Goal: Task Accomplishment & Management: Manage account settings

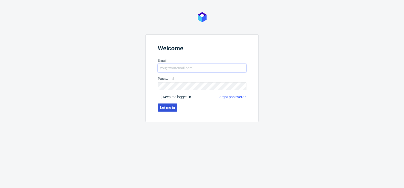
type input "[PERSON_NAME][EMAIL_ADDRESS][PERSON_NAME][DOMAIN_NAME]"
click at [165, 109] on span "Let me in" at bounding box center [167, 108] width 15 height 4
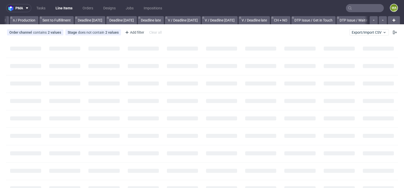
click at [354, 7] on input "text" at bounding box center [365, 8] width 38 height 8
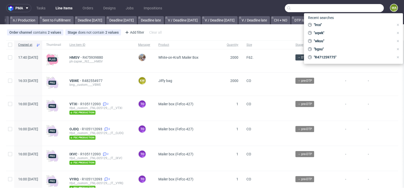
scroll to position [0, 571]
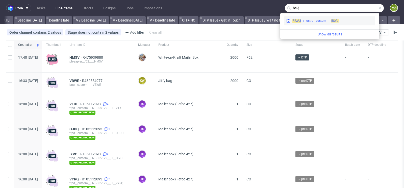
type input "bsvj"
click at [328, 22] on div "ostro__custom____ BSVJ" at bounding box center [322, 20] width 32 height 5
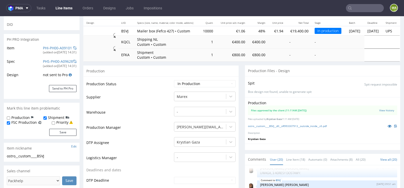
scroll to position [57, 0]
click at [385, 124] on link at bounding box center [389, 126] width 9 height 6
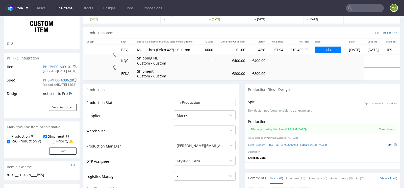
scroll to position [0, 0]
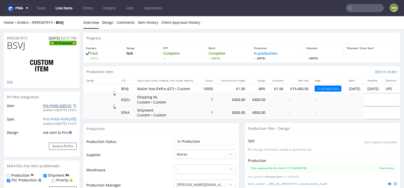
click at [52, 106] on link "PHI-PH00-A09101" at bounding box center [57, 105] width 29 height 5
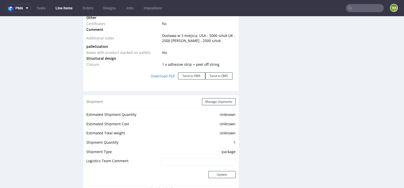
scroll to position [668, 0]
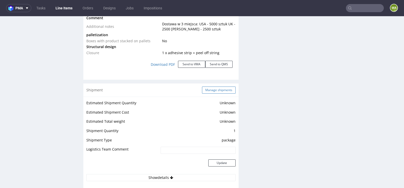
click at [222, 88] on button "Manage shipments" at bounding box center [219, 89] width 34 height 7
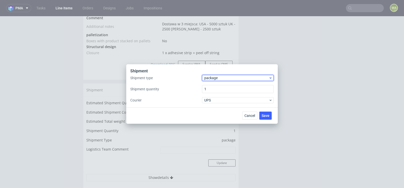
click at [217, 79] on span "package" at bounding box center [236, 77] width 64 height 5
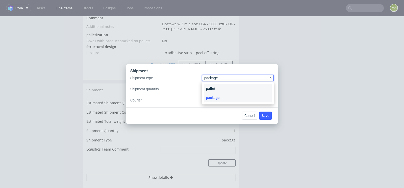
click at [215, 84] on div "pallet" at bounding box center [238, 88] width 68 height 9
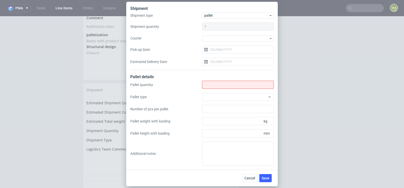
click at [215, 84] on input "Shipment type" at bounding box center [238, 85] width 72 height 8
type input "16"
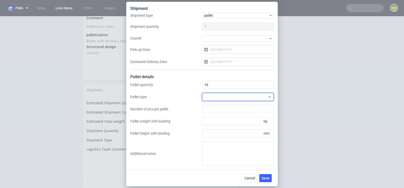
click at [215, 94] on div at bounding box center [238, 97] width 72 height 8
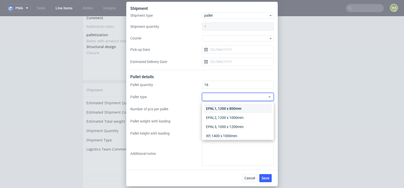
click at [215, 106] on div "EPAL1, 1200 x 800mm" at bounding box center [238, 108] width 68 height 9
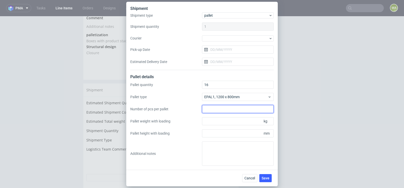
click at [224, 112] on input "Number of pcs per pallet" at bounding box center [238, 109] width 72 height 8
type input "625"
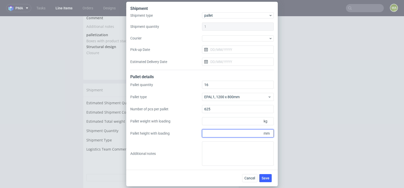
click at [229, 133] on input "Pallet height with loading" at bounding box center [238, 133] width 72 height 8
type input "1750"
click at [219, 121] on input "Pallet weight with loading" at bounding box center [238, 121] width 72 height 8
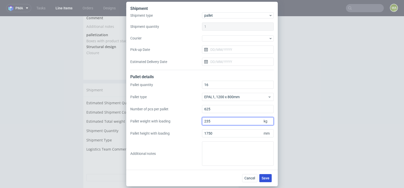
type input "235"
click at [264, 178] on span "Save" at bounding box center [266, 178] width 8 height 4
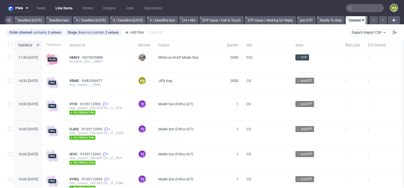
scroll to position [0, 571]
click at [83, 57] on span "HMSV" at bounding box center [75, 57] width 13 height 4
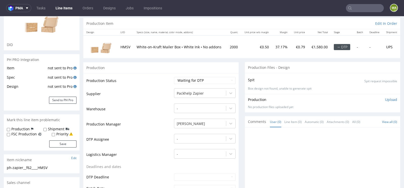
scroll to position [41, 0]
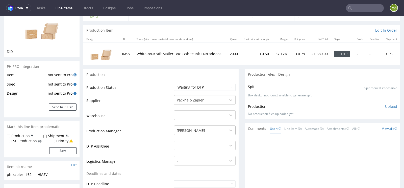
click at [191, 130] on div "[PERSON_NAME]" at bounding box center [205, 128] width 62 height 7
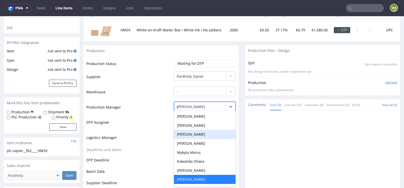
scroll to position [0, 0]
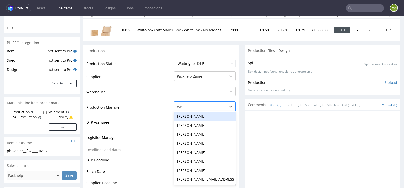
type input "ewa"
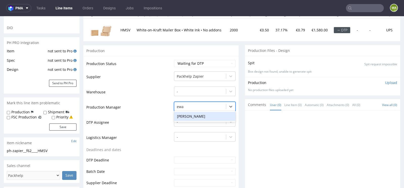
click at [191, 115] on div "[PERSON_NAME]" at bounding box center [205, 116] width 62 height 9
click at [149, 130] on td "DTP Assignee" at bounding box center [129, 123] width 86 height 15
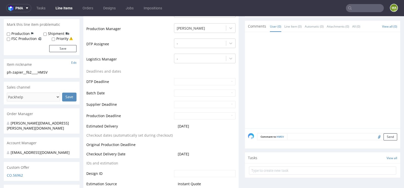
scroll to position [233, 0]
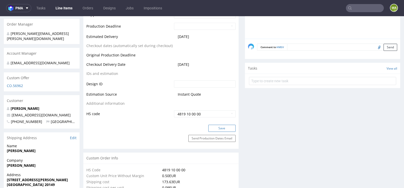
click at [209, 124] on button "Save" at bounding box center [221, 127] width 27 height 7
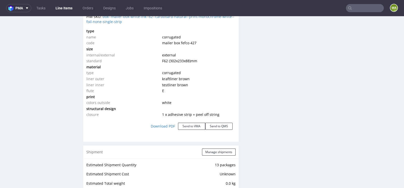
scroll to position [499, 0]
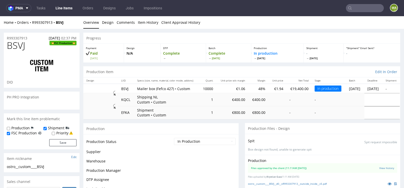
scroll to position [418, 0]
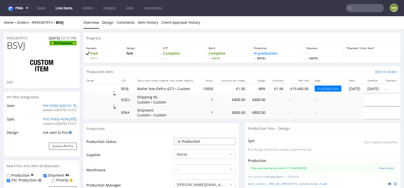
click at [184, 140] on select "Waiting for Artwork Waiting for Diecut Waiting for Mockup Waiting for DTP Waiti…" at bounding box center [205, 141] width 62 height 7
select select "production_complete"
click at [174, 138] on select "Waiting for Artwork Waiting for Diecut Waiting for Mockup Waiting for DTP Waiti…" at bounding box center [205, 141] width 62 height 7
click at [143, 165] on td "Warehouse" at bounding box center [129, 171] width 86 height 15
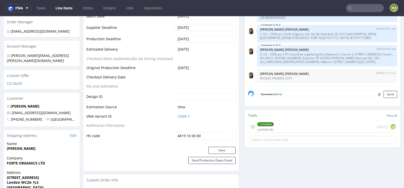
scroll to position [264, 0]
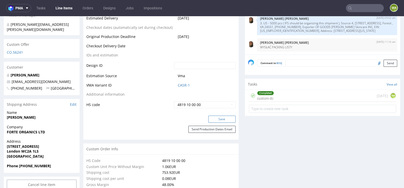
click at [217, 115] on button "Save" at bounding box center [221, 118] width 27 height 7
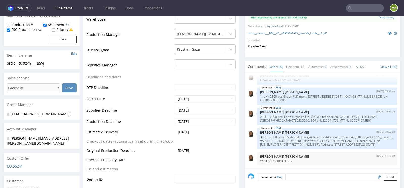
scroll to position [189, 0]
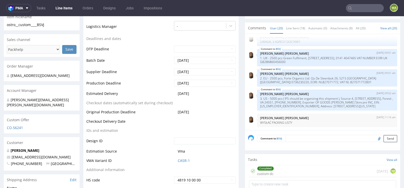
click at [366, 11] on input "text" at bounding box center [365, 8] width 38 height 8
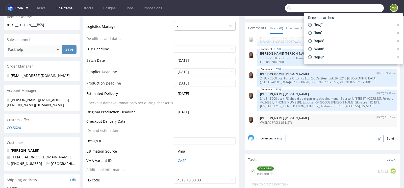
click at [366, 11] on input "text" at bounding box center [334, 8] width 99 height 8
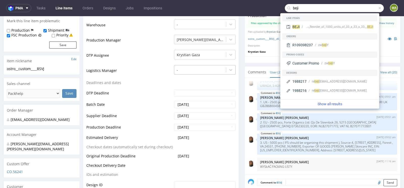
scroll to position [0, 0]
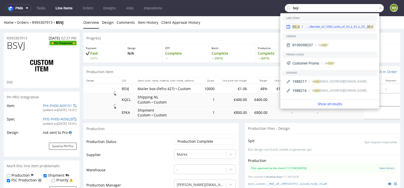
type input "beji"
click at [303, 28] on div "ostro__custom__Polyluma_GmbH_-_Reorder_of_1000_units_of_33_x_33_x_33__ BEJI" at bounding box center [336, 26] width 73 height 5
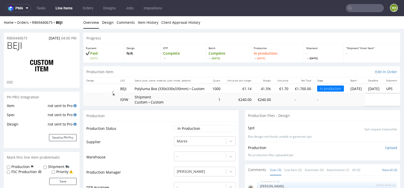
scroll to position [15, 0]
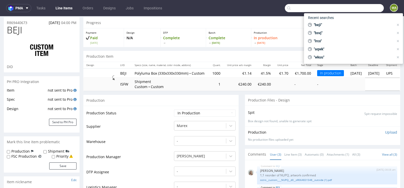
click at [370, 8] on input "text" at bounding box center [334, 8] width 99 height 8
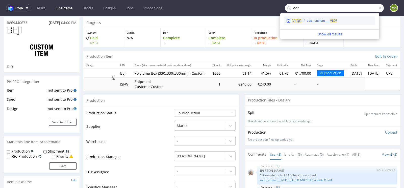
type input "vlqr"
click at [325, 20] on div "adp__custom____ VLQR" at bounding box center [322, 20] width 31 height 5
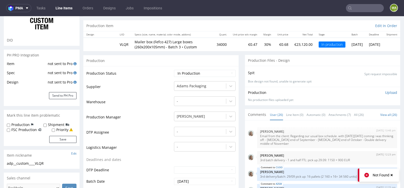
scroll to position [43, 0]
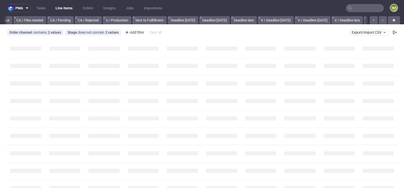
click at [359, 5] on input "text" at bounding box center [365, 8] width 38 height 8
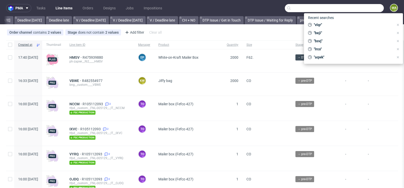
scroll to position [0, 571]
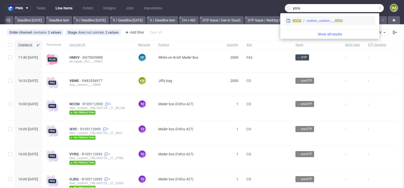
type input "yccu"
click at [331, 20] on div "custom__custom____ YCCU" at bounding box center [325, 20] width 36 height 5
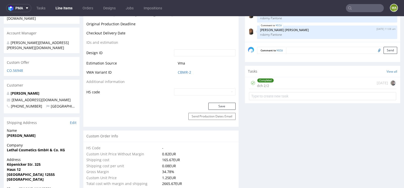
scroll to position [255, 0]
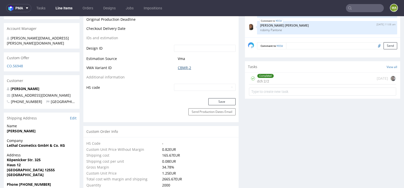
click at [179, 67] on link "CBMR-2" at bounding box center [184, 67] width 13 height 5
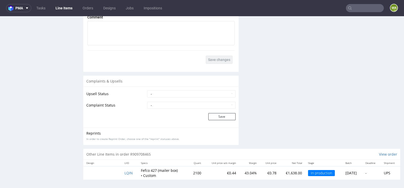
scroll to position [1, 0]
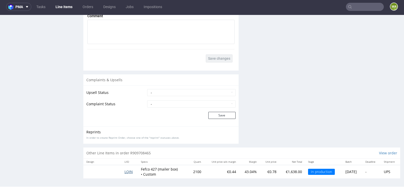
click at [128, 170] on span "LQIN" at bounding box center [128, 171] width 8 height 5
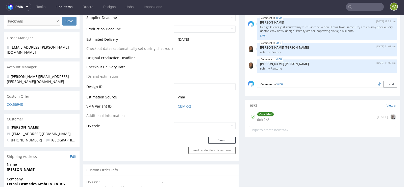
scroll to position [0, 0]
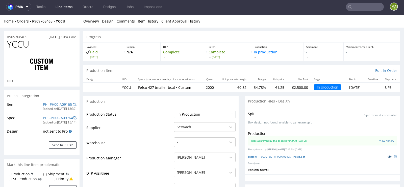
click at [388, 155] on icon at bounding box center [390, 157] width 4 height 4
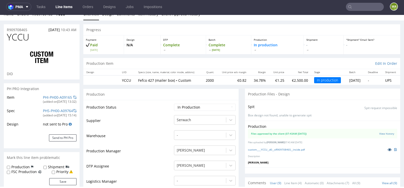
scroll to position [6, 0]
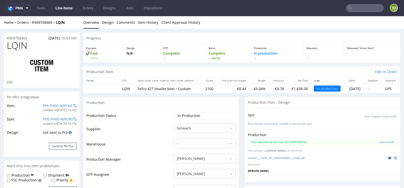
click at [385, 158] on link at bounding box center [389, 158] width 9 height 6
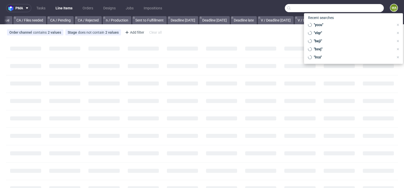
click at [359, 8] on input "text" at bounding box center [334, 8] width 99 height 8
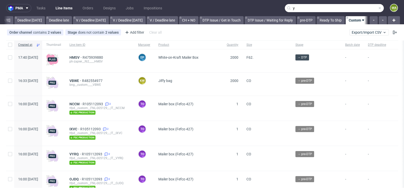
scroll to position [0, 571]
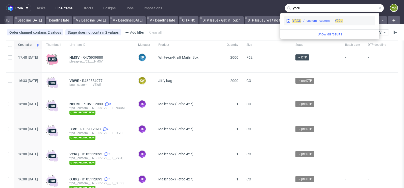
type input "yccu"
click at [311, 18] on div "YCCU custom__custom____ YCCU" at bounding box center [329, 20] width 91 height 9
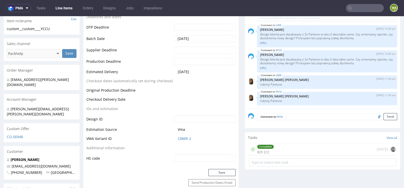
scroll to position [193, 0]
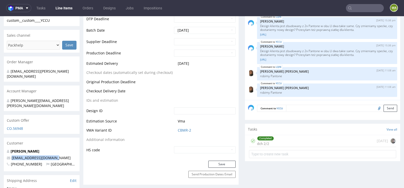
drag, startPoint x: 61, startPoint y: 148, endPoint x: 11, endPoint y: 148, distance: 50.2
click at [11, 155] on p "mnb@lethalcosmetics.com" at bounding box center [42, 157] width 70 height 5
copy link "mnb@lethalcosmetics.com"
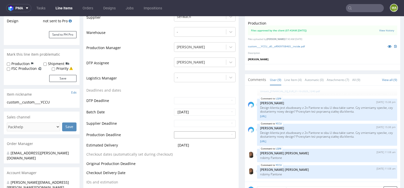
scroll to position [0, 0]
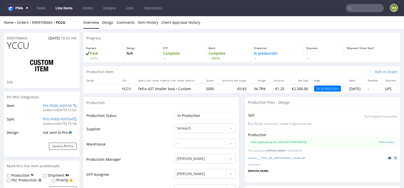
click at [388, 157] on icon at bounding box center [390, 158] width 4 height 4
drag, startPoint x: 35, startPoint y: 37, endPoint x: 0, endPoint y: 39, distance: 35.4
copy p "R909708465"
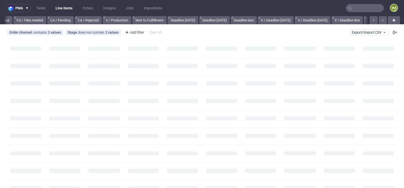
click at [355, 9] on input "text" at bounding box center [365, 8] width 38 height 8
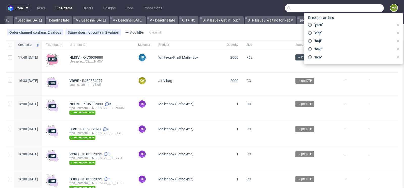
scroll to position [0, 571]
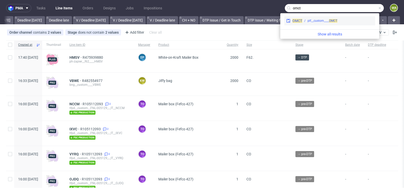
type input "omct"
click at [317, 22] on div "plf__custom____ OMCT" at bounding box center [323, 20] width 30 height 5
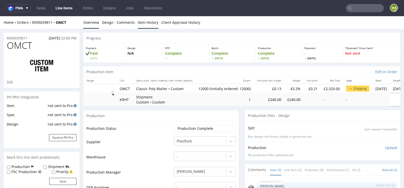
click at [143, 23] on link "Item History" at bounding box center [148, 22] width 20 height 12
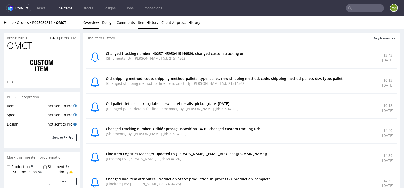
click at [95, 26] on link "Overview" at bounding box center [91, 22] width 16 height 12
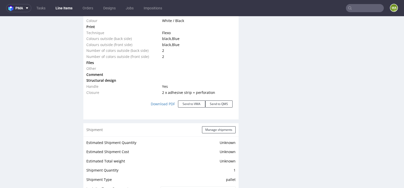
scroll to position [571, 0]
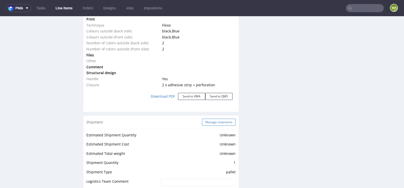
click at [207, 122] on button "Manage shipments" at bounding box center [219, 121] width 34 height 7
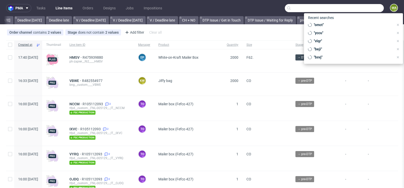
click at [358, 6] on input "text" at bounding box center [334, 8] width 99 height 8
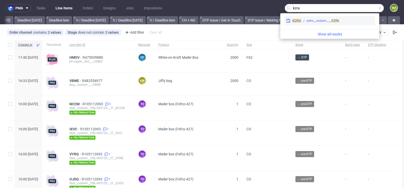
type input "kzra"
click at [296, 23] on div "KZRA" at bounding box center [296, 20] width 9 height 5
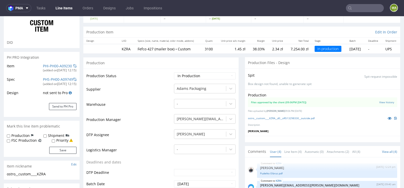
scroll to position [56, 0]
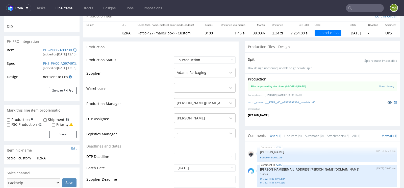
click at [388, 102] on icon at bounding box center [390, 102] width 4 height 4
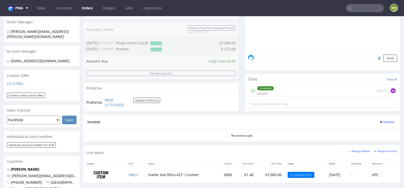
scroll to position [155, 0]
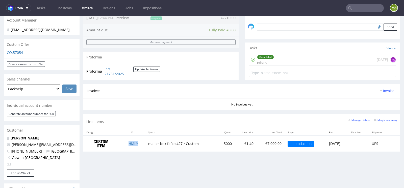
click at [126, 144] on td "HMLY" at bounding box center [135, 143] width 20 height 16
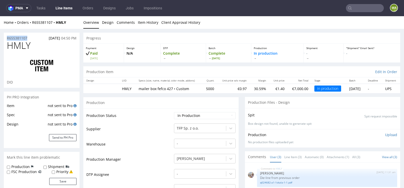
drag, startPoint x: 33, startPoint y: 38, endPoint x: 0, endPoint y: 38, distance: 32.8
copy p "R655381107"
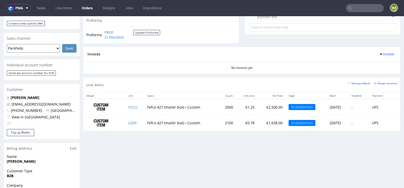
scroll to position [216, 0]
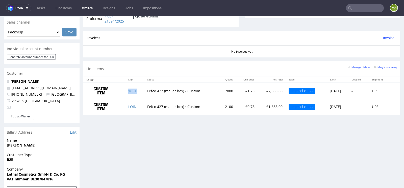
click at [133, 92] on td "YCCU" at bounding box center [134, 91] width 19 height 16
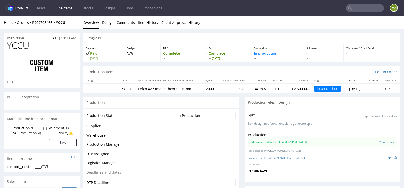
scroll to position [95, 0]
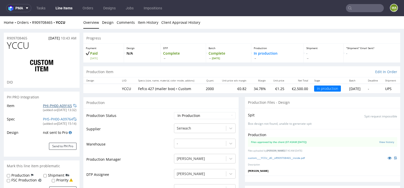
click at [54, 105] on link "PHI-PH00-A09165" at bounding box center [57, 105] width 29 height 5
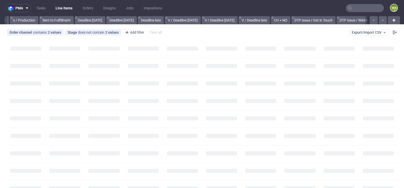
click at [355, 5] on input "text" at bounding box center [365, 8] width 38 height 8
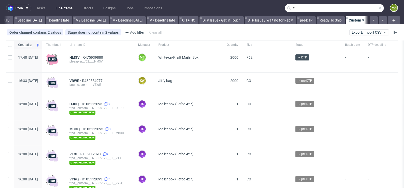
scroll to position [0, 571]
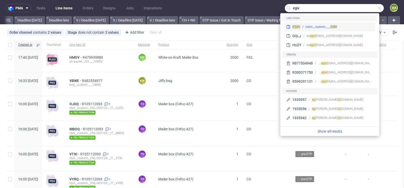
type input "egiv"
click at [319, 26] on div "ostro__custom____ EGIV" at bounding box center [321, 26] width 32 height 5
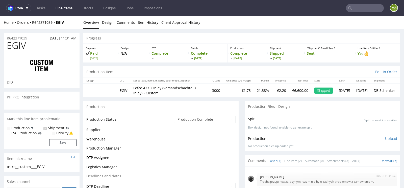
scroll to position [43, 0]
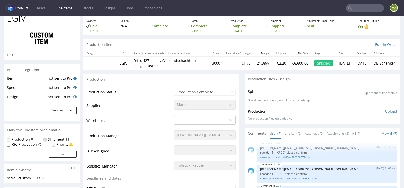
select select "in_progress"
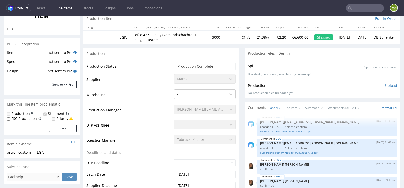
scroll to position [55, 0]
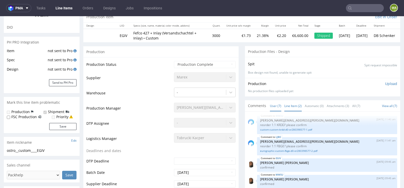
click at [292, 104] on link "Line Item (2)" at bounding box center [292, 105] width 17 height 11
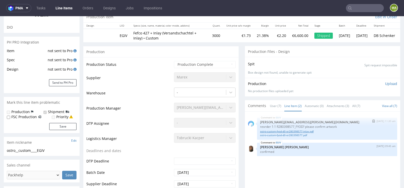
click at [305, 131] on link "ostro-custom-fyod-d0-or280398577-inlay.pdf" at bounding box center [327, 131] width 134 height 4
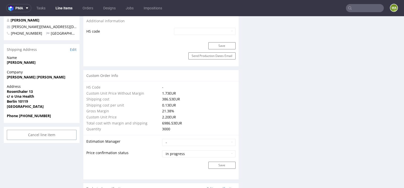
scroll to position [233, 0]
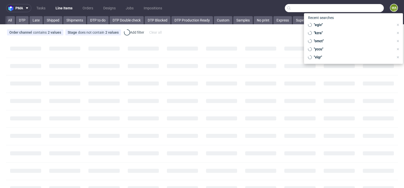
click at [354, 9] on input "text" at bounding box center [334, 8] width 99 height 8
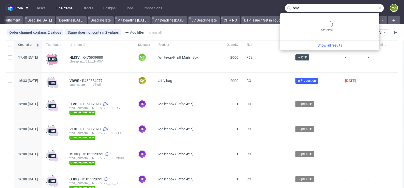
scroll to position [0, 571]
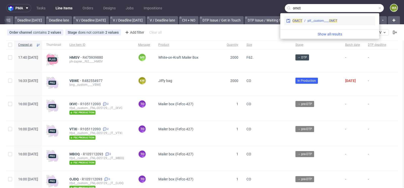
type input "omct"
click at [319, 24] on div "OMCT plf__custom____ OMCT" at bounding box center [329, 20] width 91 height 9
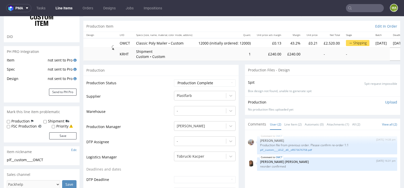
scroll to position [77, 0]
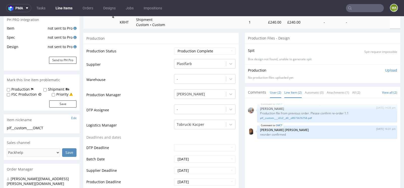
click at [290, 90] on link "Line Item (2)" at bounding box center [292, 92] width 17 height 11
click at [284, 116] on link "plf__custom____LELZ__d0__oR573676758.pdf" at bounding box center [327, 118] width 134 height 4
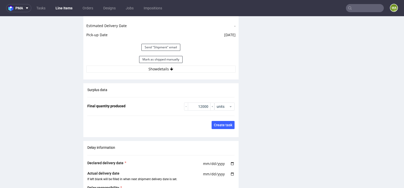
scroll to position [757, 0]
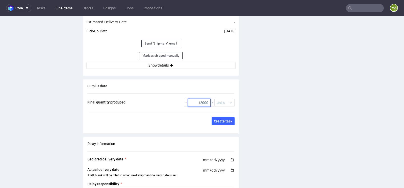
click at [202, 100] on input "12000" at bounding box center [199, 102] width 23 height 8
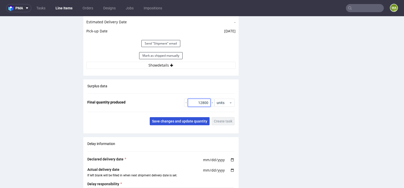
type input "12800"
click at [195, 121] on span "Save changes and update quantity" at bounding box center [179, 121] width 55 height 4
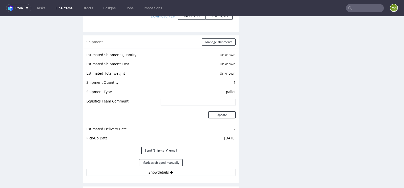
scroll to position [650, 0]
click at [218, 40] on button "Manage shipments" at bounding box center [219, 42] width 34 height 7
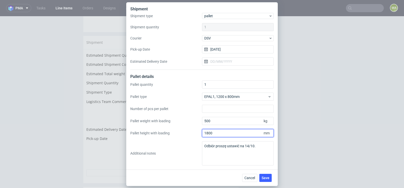
click at [225, 132] on input "1800" at bounding box center [238, 133] width 72 height 8
type input "1280"
click at [266, 176] on span "Save" at bounding box center [266, 178] width 8 height 4
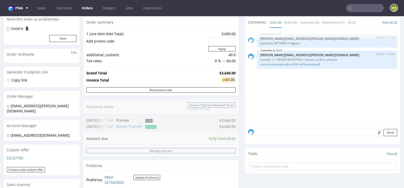
scroll to position [34, 0]
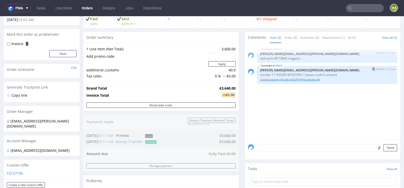
click at [266, 79] on link "custom-custom-yyku-d0-or352814976-outside.pdf" at bounding box center [327, 80] width 134 height 4
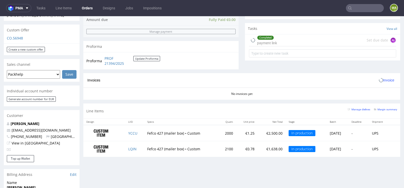
scroll to position [177, 0]
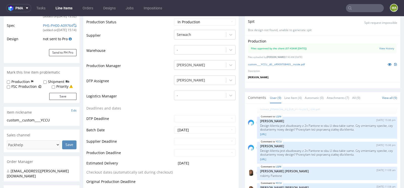
scroll to position [15, 0]
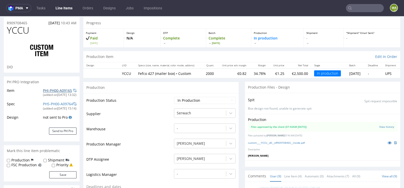
click at [55, 89] on link "PHI-PH00-A09165" at bounding box center [57, 90] width 29 height 5
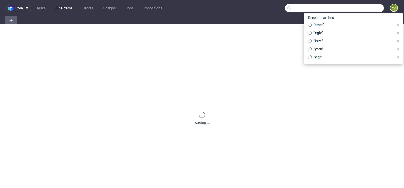
click at [347, 11] on input "text" at bounding box center [334, 8] width 99 height 8
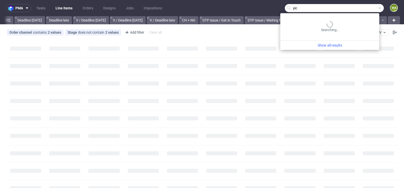
scroll to position [0, 571]
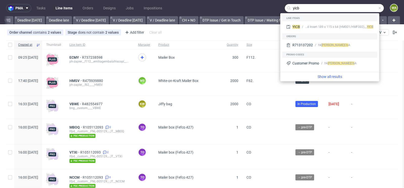
type input "yicb"
click at [308, 27] on div "adp__custom__Mailer Box and Insert 189 x 115 x 64 (HM001/HMF002)__ YICB" at bounding box center [339, 26] width 68 height 5
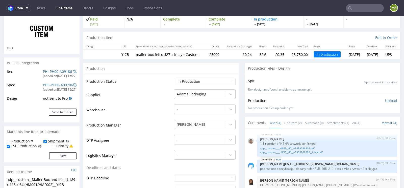
scroll to position [35, 0]
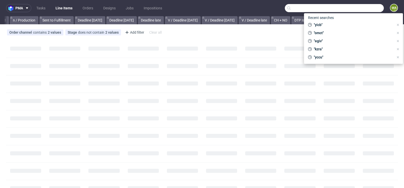
click at [354, 11] on input "text" at bounding box center [334, 8] width 99 height 8
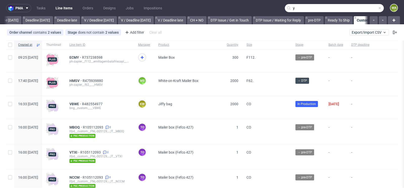
scroll to position [0, 571]
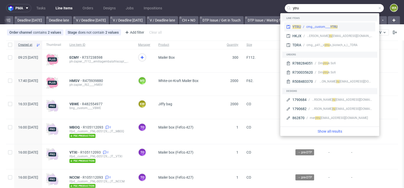
type input "ytru"
click at [319, 26] on div "cmg__custom____ YTRU" at bounding box center [321, 26] width 31 height 5
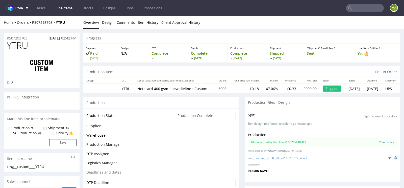
scroll to position [31, 0]
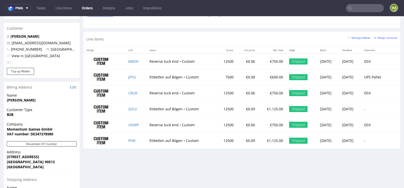
scroll to position [264, 0]
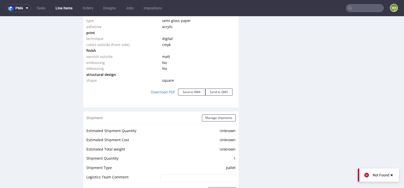
scroll to position [498, 0]
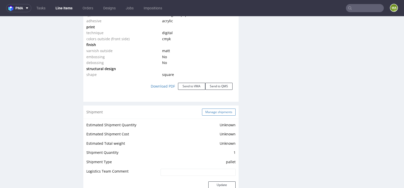
click at [220, 110] on button "Manage shipments" at bounding box center [219, 111] width 34 height 7
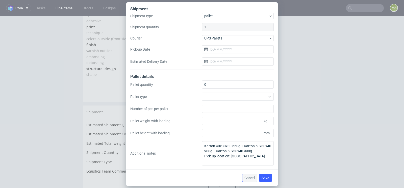
click at [247, 176] on span "Cancel" at bounding box center [249, 178] width 11 height 4
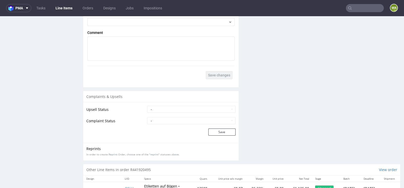
scroll to position [900, 0]
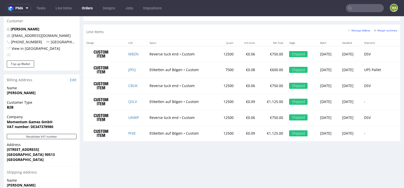
scroll to position [269, 0]
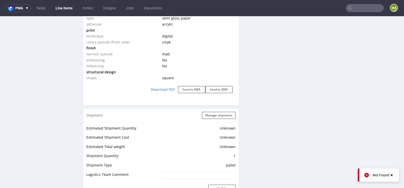
scroll to position [497, 0]
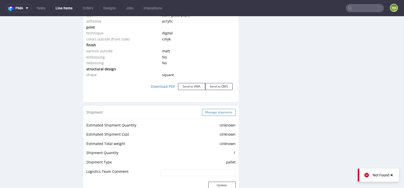
click at [215, 109] on button "Manage shipments" at bounding box center [219, 112] width 34 height 7
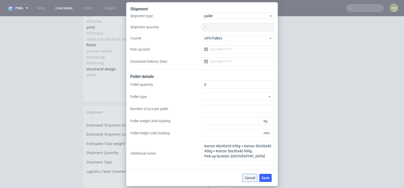
click at [249, 178] on span "Cancel" at bounding box center [249, 178] width 11 height 4
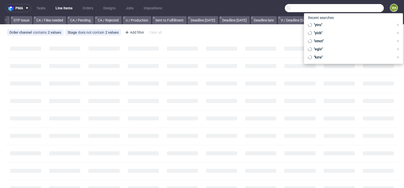
click at [365, 12] on input "text" at bounding box center [334, 8] width 99 height 8
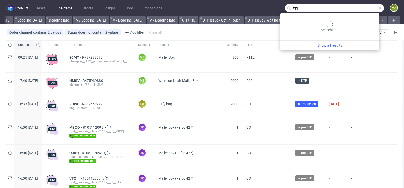
scroll to position [0, 571]
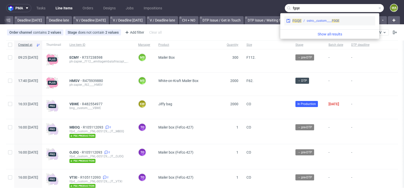
type input "fgqe"
click at [311, 23] on div "ostro__custom____ FGQE" at bounding box center [323, 20] width 33 height 5
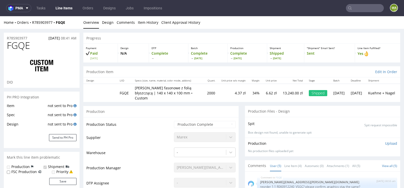
select select "in_progress"
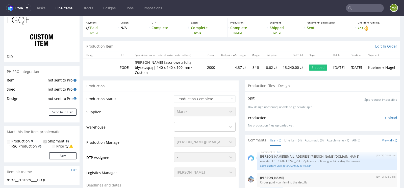
scroll to position [95, 0]
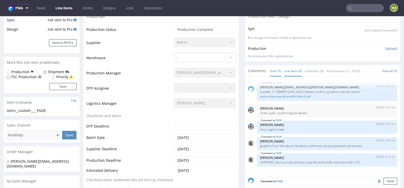
click at [297, 73] on link "Line Item (4)" at bounding box center [292, 70] width 17 height 11
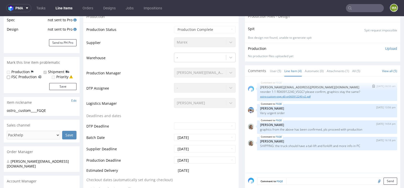
click at [287, 94] on link "ostro-custom-vsgc-d0-or060912240-v2.pdf" at bounding box center [327, 96] width 134 height 4
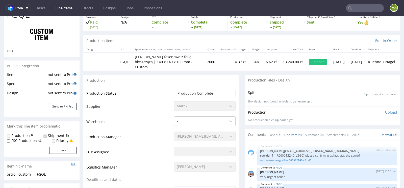
scroll to position [175, 0]
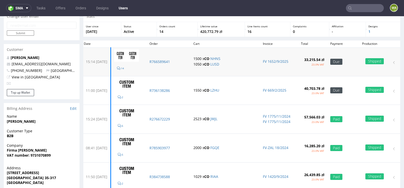
scroll to position [19, 0]
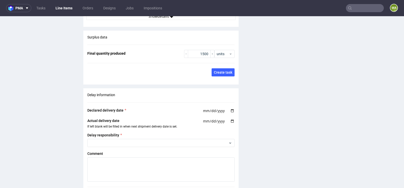
scroll to position [964, 0]
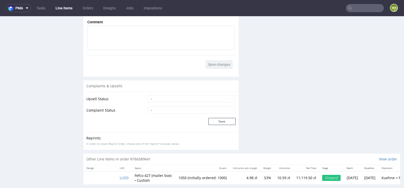
click at [122, 173] on td "LUSD" at bounding box center [124, 177] width 15 height 13
click at [124, 175] on span "LUSD" at bounding box center [124, 177] width 9 height 5
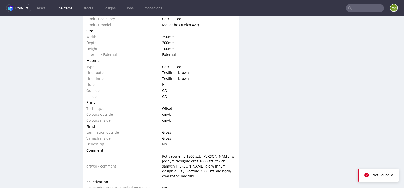
scroll to position [454, 0]
click at [357, 10] on input "text" at bounding box center [365, 8] width 38 height 8
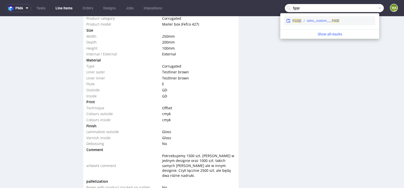
type input "fgqe"
click at [309, 20] on div "ostro__custom____ FGQE" at bounding box center [323, 20] width 33 height 5
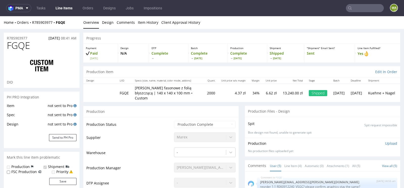
select select "in_progress"
drag, startPoint x: 36, startPoint y: 45, endPoint x: 0, endPoint y: 45, distance: 36.1
copy span "FGQE"
click at [356, 9] on input "text" at bounding box center [365, 8] width 38 height 8
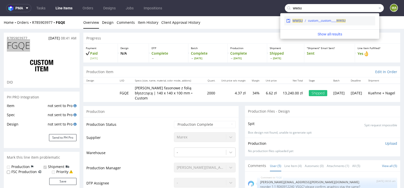
type input "wwsu"
click at [317, 22] on div "custom__custom____ WWSU" at bounding box center [327, 20] width 38 height 5
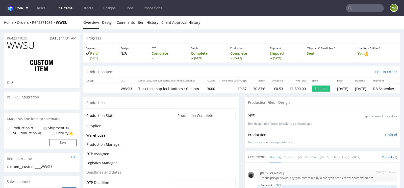
scroll to position [43, 0]
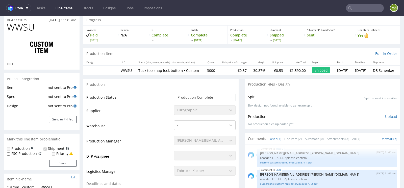
select select "in_progress"
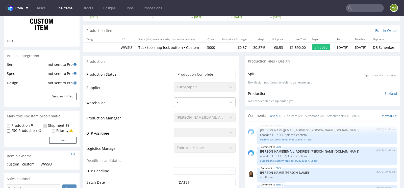
scroll to position [0, 0]
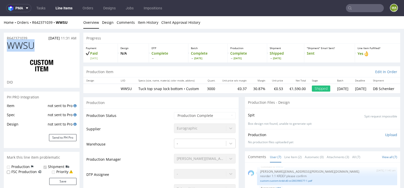
drag, startPoint x: 40, startPoint y: 50, endPoint x: 0, endPoint y: 49, distance: 39.9
copy span "WWSU"
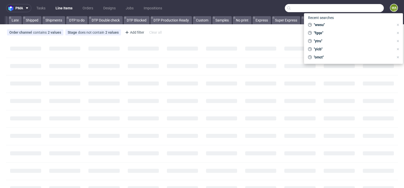
click at [366, 8] on input "text" at bounding box center [334, 8] width 99 height 8
paste input "R441920495"
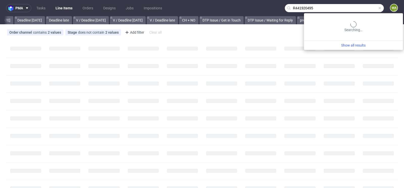
scroll to position [0, 571]
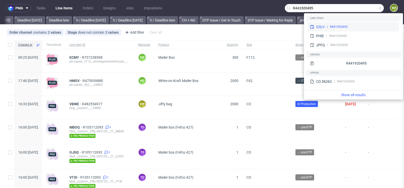
type input "R441920495"
click at [329, 26] on div "R441920495" at bounding box center [361, 26] width 72 height 5
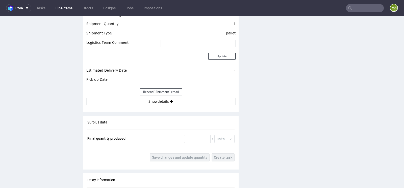
scroll to position [900, 0]
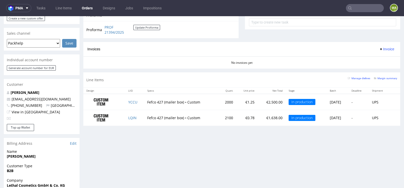
scroll to position [208, 0]
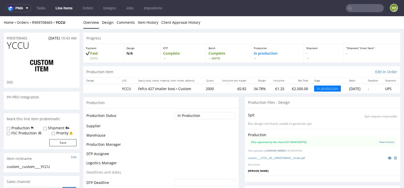
scroll to position [95, 0]
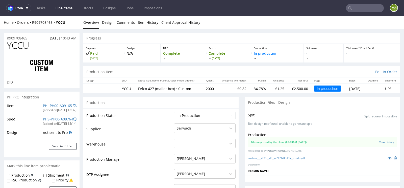
click at [50, 103] on td "PHI-PH00-A09165 (added on 26.09.2025, 13:32 )" at bounding box center [59, 109] width 35 height 13
click at [48, 104] on link "PHI-PH00-A09165" at bounding box center [57, 105] width 29 height 5
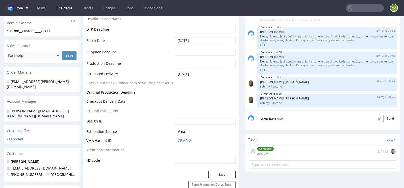
scroll to position [181, 0]
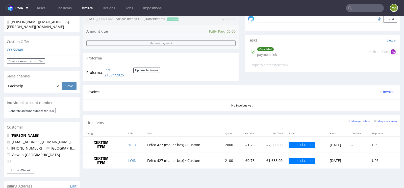
scroll to position [163, 0]
click at [126, 144] on td "YCCU" at bounding box center [134, 144] width 19 height 16
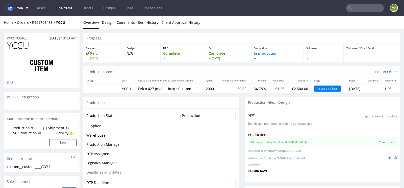
scroll to position [95, 0]
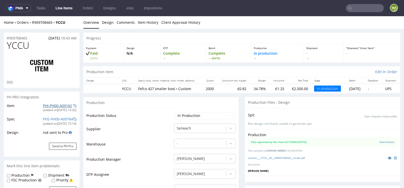
click at [43, 107] on link "PHI-PH00-A09165" at bounding box center [57, 105] width 29 height 5
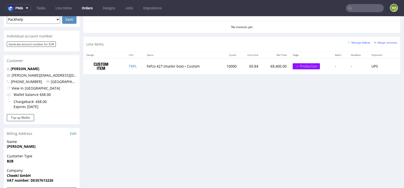
scroll to position [233, 0]
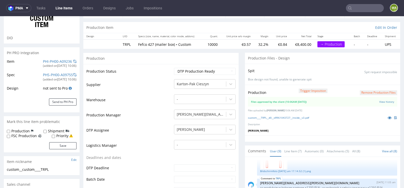
scroll to position [44, 0]
click at [60, 62] on link "PHI-PH00-A09236" at bounding box center [57, 61] width 29 height 5
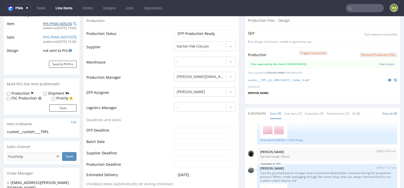
scroll to position [0, 0]
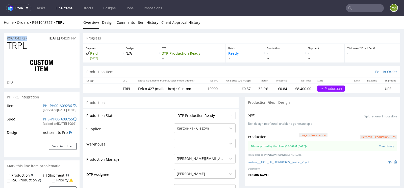
drag, startPoint x: 30, startPoint y: 38, endPoint x: 0, endPoint y: 38, distance: 30.0
copy p "R961043727"
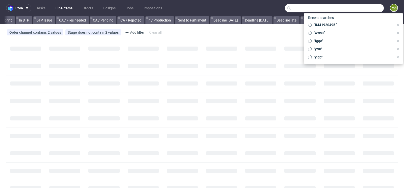
click at [356, 7] on input "text" at bounding box center [334, 8] width 99 height 8
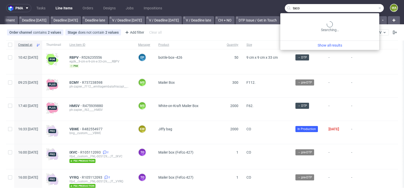
scroll to position [0, 571]
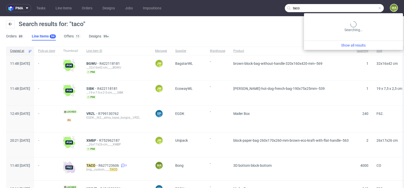
click at [360, 9] on input "taco" at bounding box center [334, 8] width 99 height 8
paste input "R627123606"
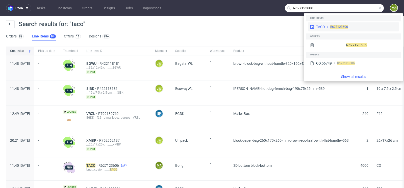
type input "R627123606"
click at [332, 23] on div "TACO R627123606" at bounding box center [353, 26] width 91 height 9
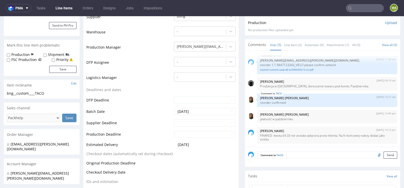
scroll to position [114, 0]
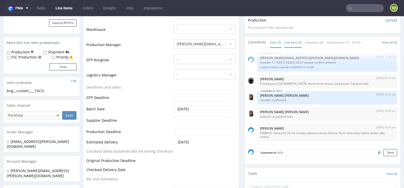
click at [288, 44] on link "Line Item (2)" at bounding box center [292, 42] width 17 height 11
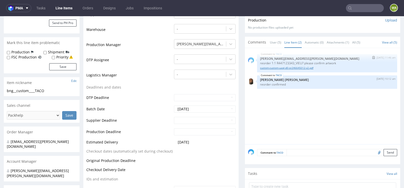
click at [277, 66] on link "custom-custom-uaql-d0-or246645012-v2.pdf" at bounding box center [327, 68] width 134 height 4
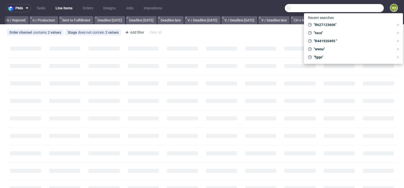
click at [361, 8] on input "text" at bounding box center [334, 8] width 99 height 8
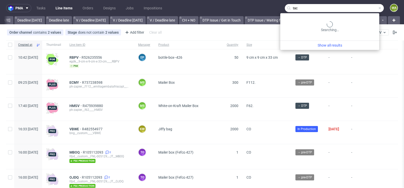
scroll to position [0, 571]
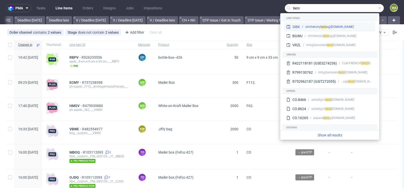
type input "taco"
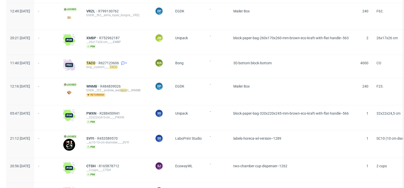
scroll to position [106, 0]
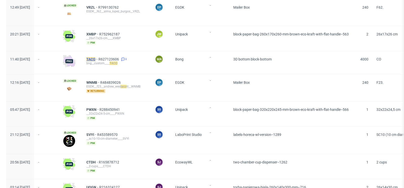
click at [95, 57] on mark "TACO" at bounding box center [90, 59] width 9 height 4
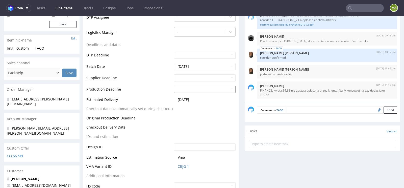
scroll to position [165, 0]
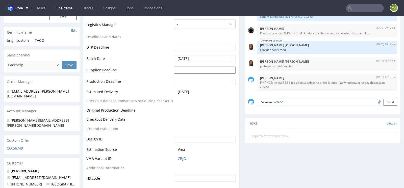
click at [191, 70] on input "text" at bounding box center [205, 69] width 62 height 7
click at [191, 126] on td "28" at bounding box center [193, 126] width 8 height 8
click at [200, 72] on input "2025-10-28" at bounding box center [205, 69] width 62 height 7
click at [200, 128] on td "29" at bounding box center [200, 126] width 8 height 8
type input "2025-10-29"
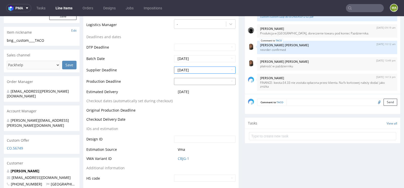
click at [198, 80] on input "text" at bounding box center [205, 81] width 62 height 7
click at [190, 133] on td "21" at bounding box center [193, 130] width 8 height 8
click at [197, 82] on input "2025-10-21" at bounding box center [205, 81] width 62 height 7
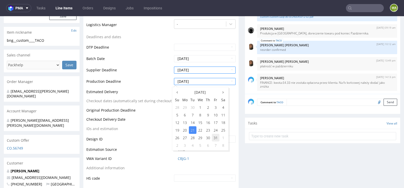
click at [214, 136] on td "31" at bounding box center [216, 138] width 8 height 8
type input "2025-10-31"
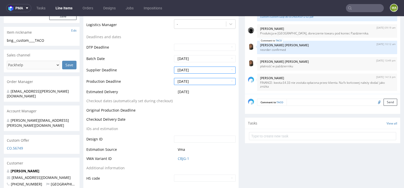
click at [136, 118] on td "Checkout Delivery Date" at bounding box center [129, 120] width 86 height 9
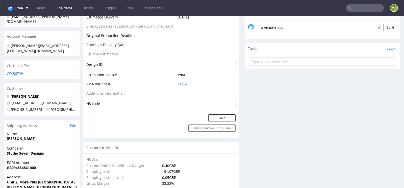
scroll to position [272, 0]
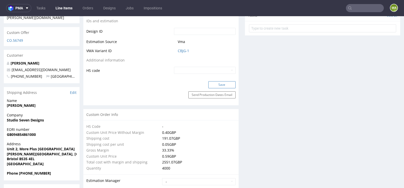
click at [220, 82] on button "Save" at bounding box center [221, 84] width 27 height 7
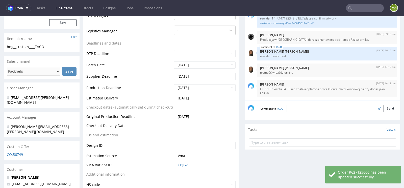
scroll to position [0, 0]
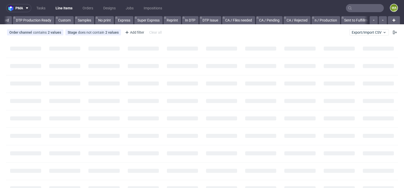
click at [364, 11] on input "text" at bounding box center [365, 8] width 38 height 8
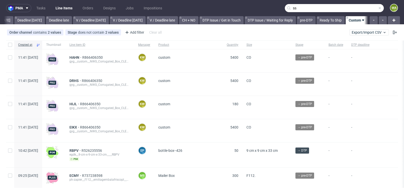
scroll to position [0, 571]
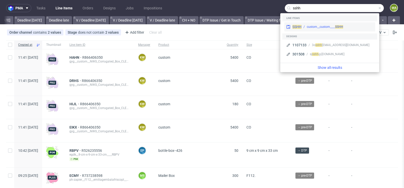
type input "sshh"
click at [324, 29] on div "SSHH custom__custom____ SSHH" at bounding box center [329, 26] width 91 height 9
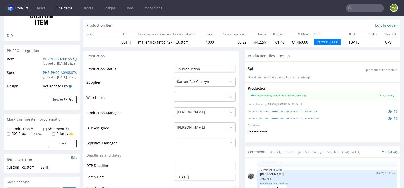
scroll to position [47, 0]
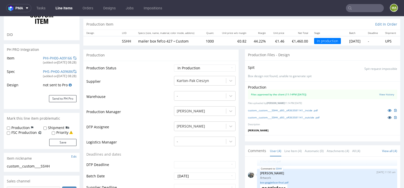
click at [388, 117] on icon at bounding box center [390, 117] width 4 height 4
click at [388, 109] on icon at bounding box center [390, 110] width 4 height 4
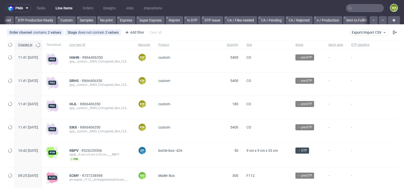
click at [365, 7] on input "text" at bounding box center [365, 8] width 38 height 8
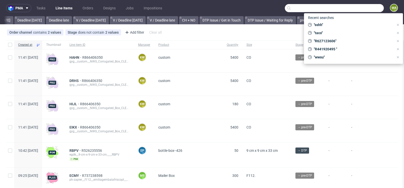
scroll to position [0, 571]
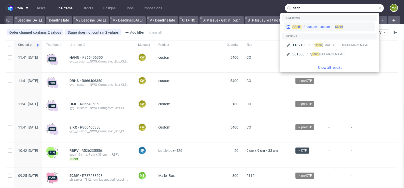
type input "sshh"
click at [322, 26] on div "custom__custom____ SSHH" at bounding box center [325, 26] width 36 height 5
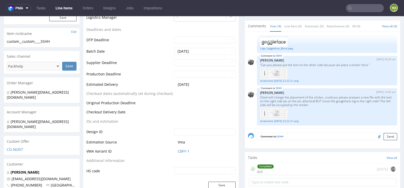
scroll to position [174, 0]
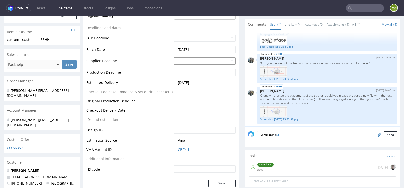
click at [184, 58] on input "text" at bounding box center [205, 60] width 62 height 7
click at [183, 124] on td "3" at bounding box center [185, 125] width 8 height 8
type input "[DATE]"
click at [190, 69] on input "text" at bounding box center [205, 72] width 62 height 7
click at [193, 135] on td "4" at bounding box center [193, 136] width 8 height 8
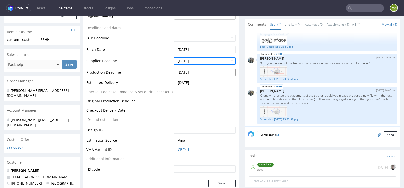
click at [202, 71] on input "[DATE]" at bounding box center [205, 72] width 62 height 7
click at [198, 104] on td "5" at bounding box center [200, 106] width 8 height 8
type input "[DATE]"
click at [224, 180] on button "Save" at bounding box center [221, 183] width 27 height 7
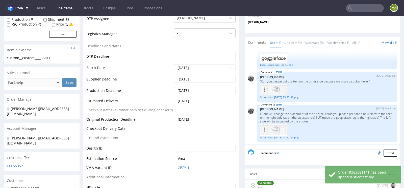
scroll to position [190, 0]
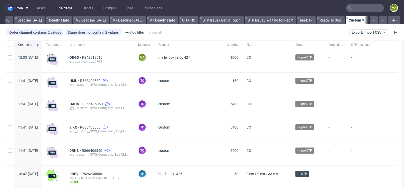
scroll to position [0, 571]
click at [82, 58] on span "ORGS" at bounding box center [75, 57] width 13 height 4
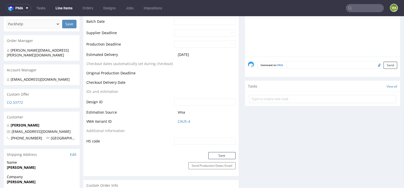
scroll to position [210, 0]
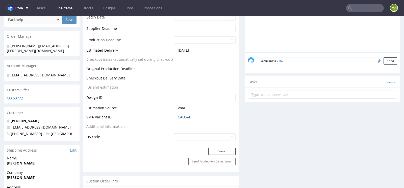
click at [178, 114] on link "CAUS-4" at bounding box center [184, 116] width 12 height 5
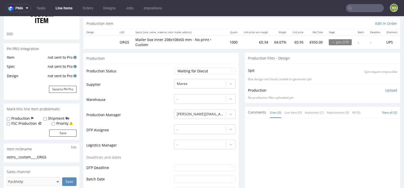
scroll to position [0, 0]
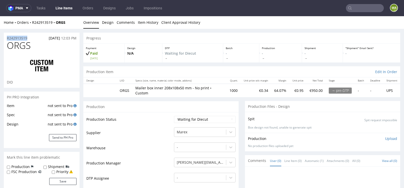
drag, startPoint x: 31, startPoint y: 36, endPoint x: 0, endPoint y: 36, distance: 30.8
copy p "R242913519"
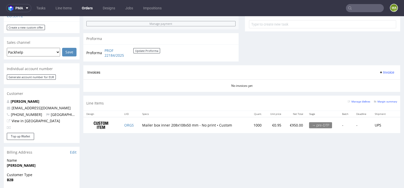
scroll to position [195, 0]
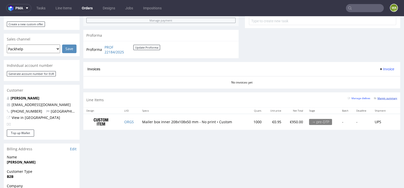
click at [384, 97] on small "Margin summary" at bounding box center [385, 98] width 23 height 3
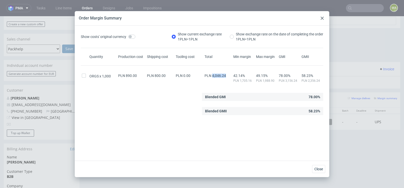
drag, startPoint x: 213, startPoint y: 75, endPoint x: 225, endPoint y: 75, distance: 12.9
click at [225, 75] on div "PLN 4,046.24" at bounding box center [217, 75] width 29 height 4
copy span "4,046.24"
click at [322, 19] on icon at bounding box center [322, 18] width 3 height 3
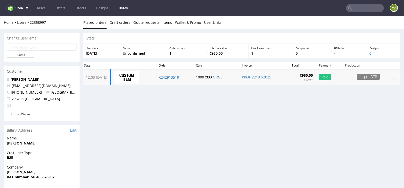
click at [228, 79] on td "1000 x CO ORGS" at bounding box center [216, 77] width 46 height 16
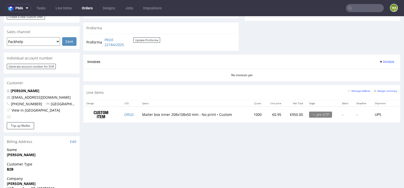
scroll to position [203, 0]
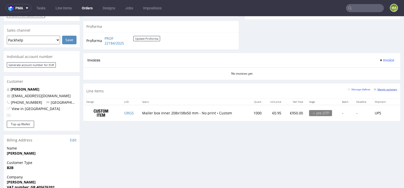
click at [389, 88] on small "Margin summary" at bounding box center [385, 89] width 23 height 3
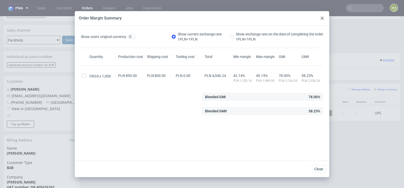
click at [323, 20] on div at bounding box center [322, 18] width 6 height 6
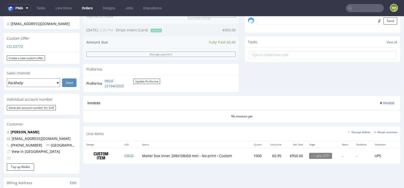
scroll to position [257, 0]
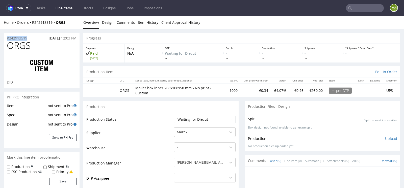
drag, startPoint x: 34, startPoint y: 36, endPoint x: 0, endPoint y: 36, distance: 33.8
copy p "R242913519"
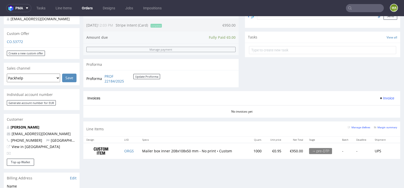
scroll to position [166, 0]
click at [385, 126] on small "Margin summary" at bounding box center [385, 126] width 23 height 3
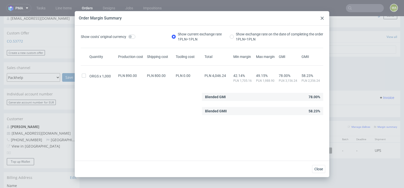
click at [323, 19] on use at bounding box center [322, 18] width 3 height 3
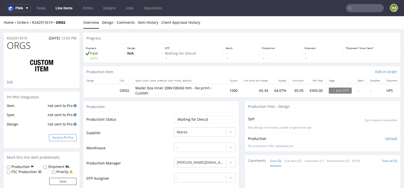
click at [60, 139] on button "Send to PH Pro" at bounding box center [63, 137] width 28 height 7
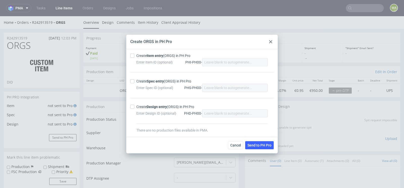
click at [157, 57] on strong "Item entry" at bounding box center [155, 56] width 16 height 4
click at [134, 57] on input "Create Item entry (ORGS) in PH Pro" at bounding box center [132, 56] width 4 height 4
checkbox input "true"
click at [152, 83] on strong "Spec entry" at bounding box center [155, 81] width 17 height 4
click at [134, 83] on input "Create Spec entry (ORGS) in PH Pro" at bounding box center [132, 81] width 4 height 4
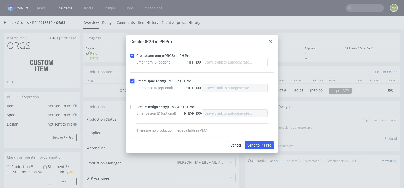
checkbox input "true"
click at [263, 146] on span "Send to PH Pro" at bounding box center [259, 145] width 24 height 4
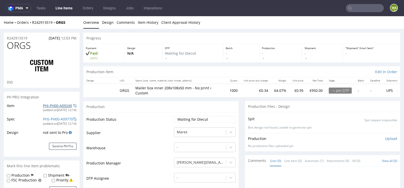
click at [52, 104] on link "PHI-PH00-A09249" at bounding box center [57, 105] width 29 height 5
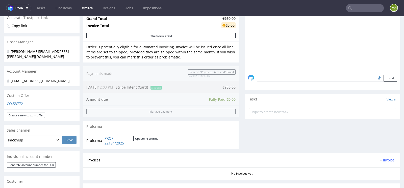
scroll to position [155, 0]
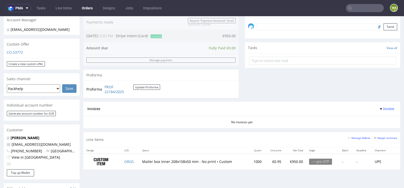
click at [377, 133] on div "Line Items Manage dielines Margin summary" at bounding box center [241, 139] width 317 height 15
click at [377, 136] on small "Margin summary" at bounding box center [385, 137] width 23 height 3
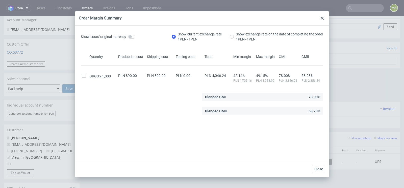
click at [320, 20] on div at bounding box center [322, 18] width 6 height 6
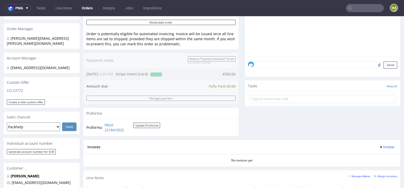
scroll to position [142, 0]
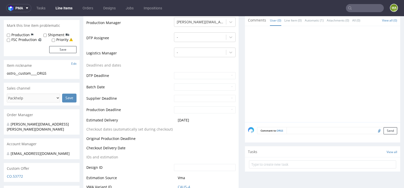
scroll to position [152, 0]
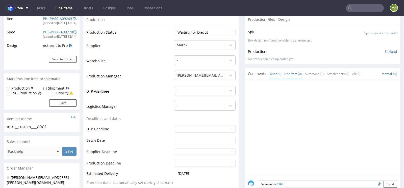
click at [298, 72] on link "Line Item (0)" at bounding box center [292, 73] width 17 height 11
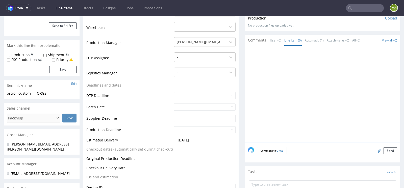
scroll to position [122, 0]
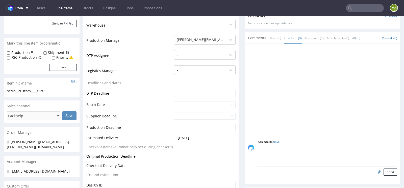
click at [302, 145] on textarea at bounding box center [327, 155] width 140 height 22
paste textarea "missing tool cost 800 PLN"
type textarea "missing tool cost 800 PLN"
click at [386, 168] on button "Send" at bounding box center [391, 171] width 14 height 7
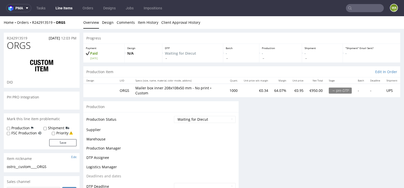
scroll to position [0, 0]
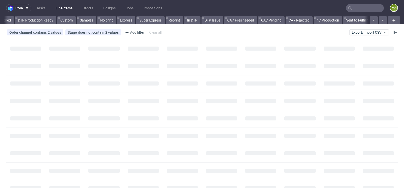
click at [358, 7] on input "text" at bounding box center [365, 8] width 38 height 8
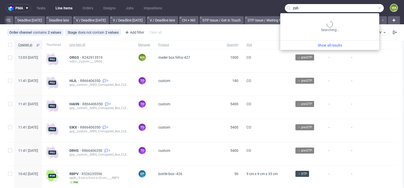
scroll to position [0, 571]
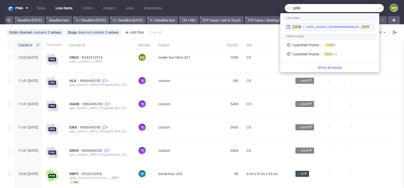
type input "zshb"
click at [315, 29] on div "ostro__custom__bartnewdealsealscom__ ZSHB" at bounding box center [338, 26] width 63 height 5
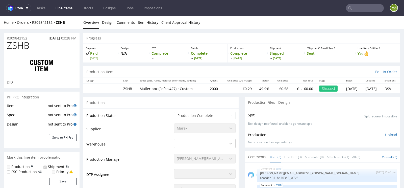
select select "in_progress"
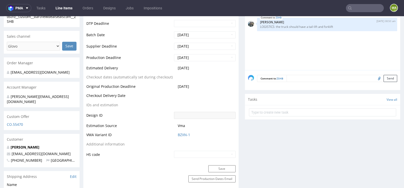
scroll to position [201, 0]
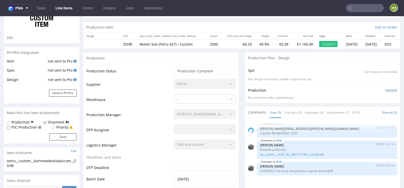
select select "in_progress"
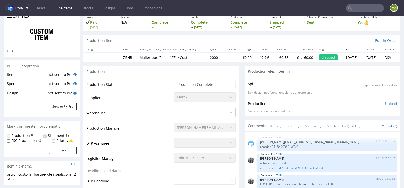
scroll to position [52, 0]
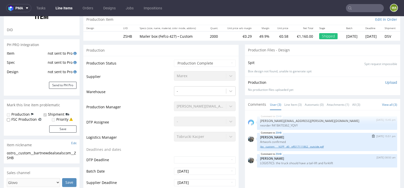
click at [274, 144] on link "jbx__custom____VLPP__d0__oR517111862__outside.pdf" at bounding box center [327, 146] width 134 height 4
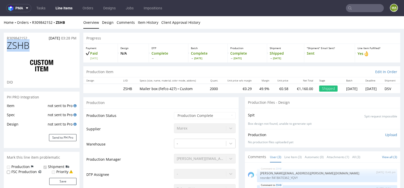
drag, startPoint x: 31, startPoint y: 47, endPoint x: 0, endPoint y: 47, distance: 31.1
copy span "ZSHB"
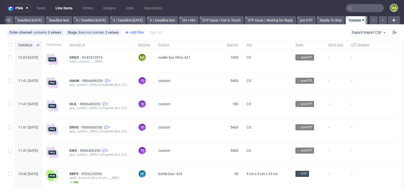
scroll to position [0, 571]
click at [140, 31] on div "Add filter" at bounding box center [134, 32] width 22 height 8
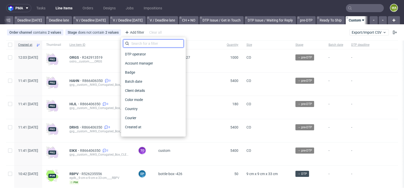
click at [138, 41] on input "text" at bounding box center [153, 43] width 61 height 8
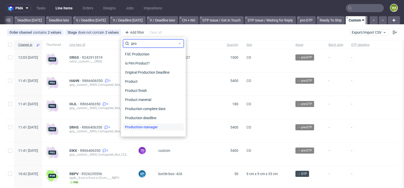
type input "pro"
click at [161, 126] on div "Production manager" at bounding box center [153, 126] width 61 height 7
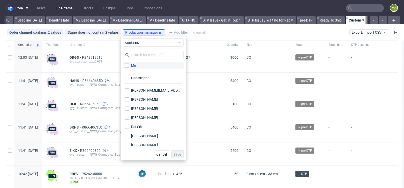
click at [150, 68] on label "Me" at bounding box center [153, 65] width 61 height 7
click at [129, 67] on input "Me" at bounding box center [127, 65] width 4 height 4
checkbox input "true"
click at [179, 154] on span "Save" at bounding box center [177, 154] width 8 height 4
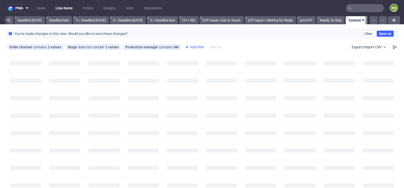
click at [190, 48] on div "Add filter" at bounding box center [194, 47] width 22 height 8
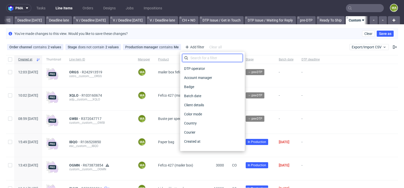
click at [194, 56] on input "text" at bounding box center [212, 58] width 61 height 8
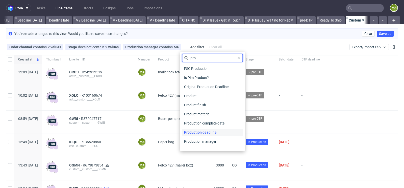
type input "pro"
click at [211, 129] on span "Production deadline" at bounding box center [200, 132] width 37 height 7
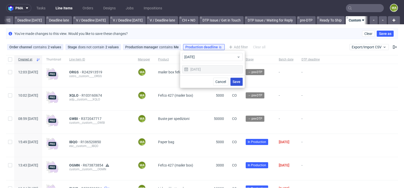
click at [236, 82] on span "Save" at bounding box center [237, 82] width 8 height 4
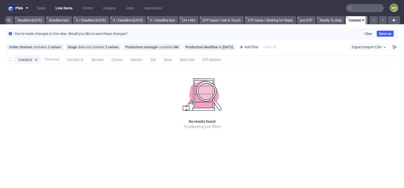
scroll to position [0, 566]
click at [229, 48] on icon at bounding box center [231, 47] width 4 height 4
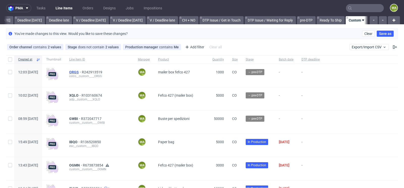
click at [82, 72] on span "ORGS" at bounding box center [75, 72] width 13 height 4
click at [82, 95] on span "XQLO" at bounding box center [75, 95] width 12 height 4
click at [81, 118] on span "GWBI" at bounding box center [75, 118] width 12 height 4
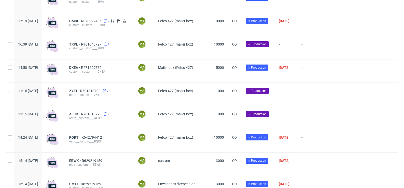
scroll to position [354, 0]
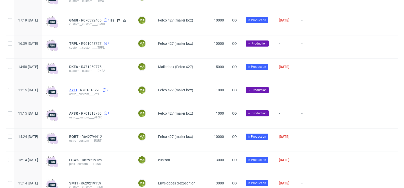
click at [80, 89] on span "ZYTI" at bounding box center [74, 90] width 11 height 4
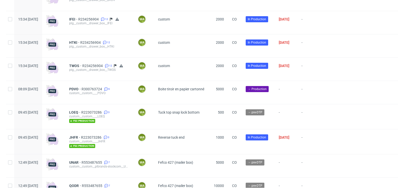
scroll to position [1248, 0]
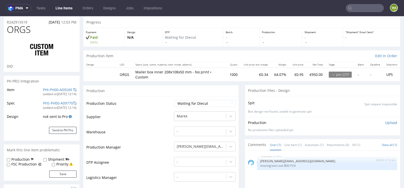
scroll to position [17, 0]
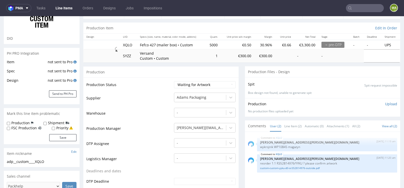
scroll to position [45, 0]
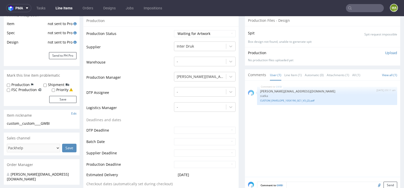
scroll to position [117, 0]
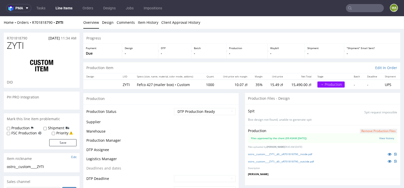
scroll to position [111, 0]
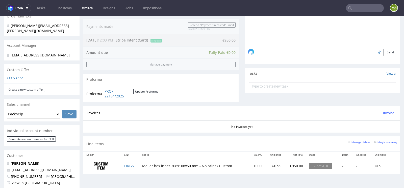
scroll to position [130, 0]
click at [382, 140] on small "Margin summary" at bounding box center [385, 141] width 23 height 3
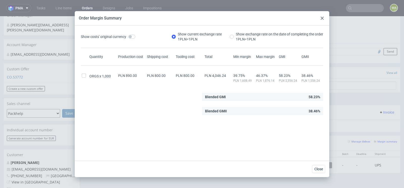
click at [322, 19] on icon at bounding box center [322, 18] width 3 height 3
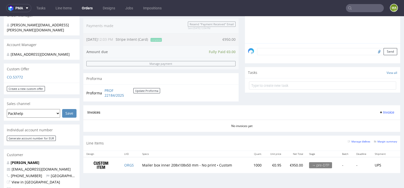
click at [132, 159] on td "ORGS" at bounding box center [130, 165] width 18 height 16
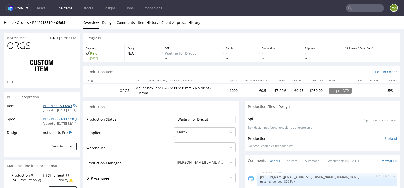
click at [48, 104] on link "PHI-PH00-A09249" at bounding box center [57, 105] width 29 height 5
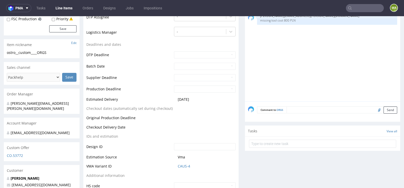
scroll to position [165, 0]
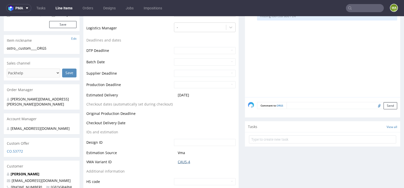
click at [178, 161] on link "CAUS-4" at bounding box center [184, 161] width 12 height 5
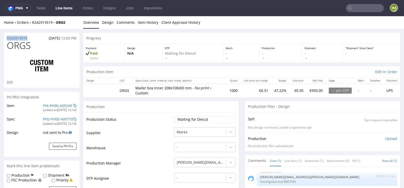
drag, startPoint x: 30, startPoint y: 37, endPoint x: 0, endPoint y: 37, distance: 29.8
copy p "R242913519"
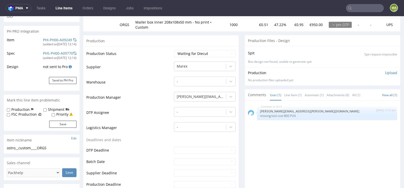
scroll to position [82, 0]
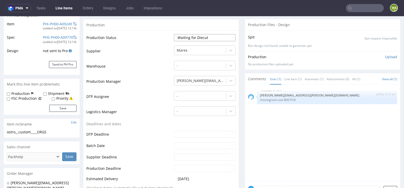
click at [196, 37] on select "Waiting for Artwork Waiting for Diecut Waiting for Mockup Waiting for DTP Waiti…" at bounding box center [205, 37] width 62 height 7
select select "production_in_process"
click at [174, 34] on select "Waiting for Artwork Waiting for Diecut Waiting for Mockup Waiting for DTP Waiti…" at bounding box center [205, 37] width 62 height 7
click at [150, 107] on td "Logistics Manager" at bounding box center [129, 113] width 86 height 15
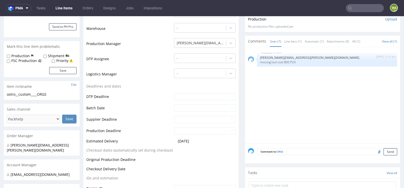
scroll to position [122, 0]
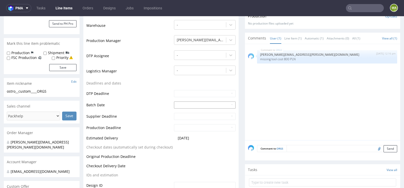
click at [186, 104] on input "text" at bounding box center [205, 104] width 62 height 7
click at [192, 74] on td "14" at bounding box center [193, 74] width 8 height 8
type input "2025-10-14"
click at [147, 86] on td "Deadlines and dates" at bounding box center [129, 84] width 86 height 9
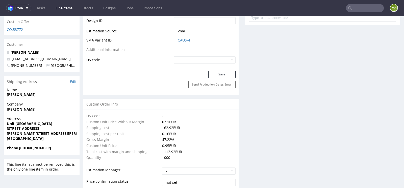
scroll to position [298, 0]
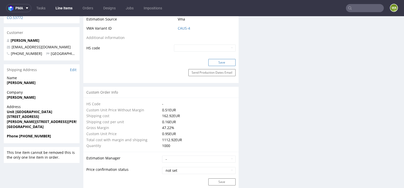
click at [216, 60] on button "Save" at bounding box center [221, 62] width 27 height 7
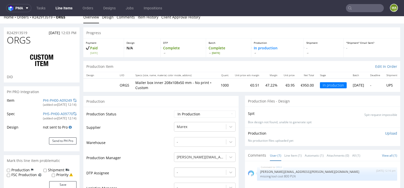
scroll to position [0, 0]
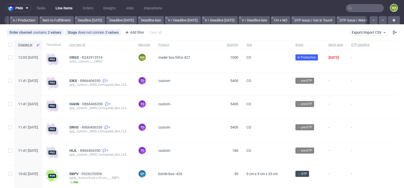
scroll to position [0, 571]
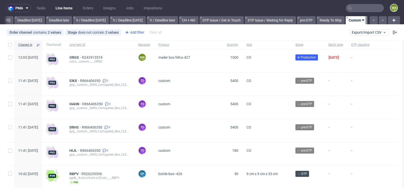
click at [138, 32] on div "Add filter" at bounding box center [134, 32] width 22 height 8
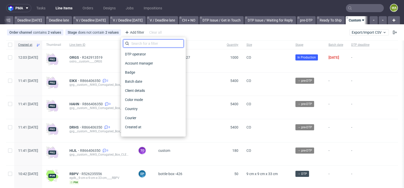
click at [145, 42] on input "text" at bounding box center [153, 43] width 61 height 8
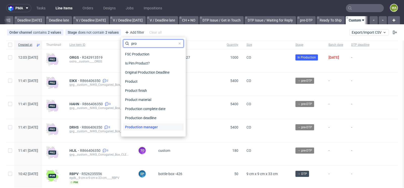
type input "pro"
click at [157, 125] on span "Production manager" at bounding box center [141, 126] width 37 height 7
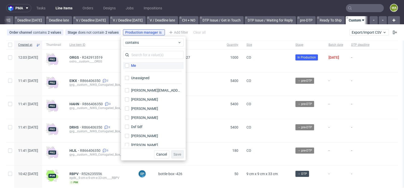
click at [144, 63] on label "Me" at bounding box center [153, 65] width 61 height 7
click at [129, 63] on input "Me" at bounding box center [127, 65] width 4 height 4
checkbox input "true"
click at [180, 155] on span "Save" at bounding box center [177, 154] width 8 height 4
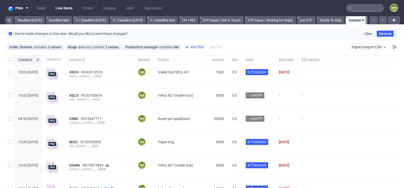
click at [200, 48] on div "Add filter" at bounding box center [194, 47] width 22 height 8
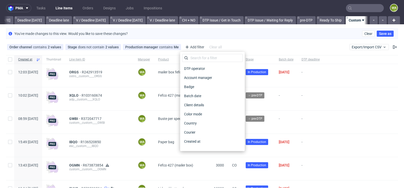
click at [200, 53] on div "DTP operator Account manager Badge Batch date Client details Color mode Country…" at bounding box center [212, 101] width 65 height 99
click at [196, 59] on input "text" at bounding box center [212, 58] width 61 height 8
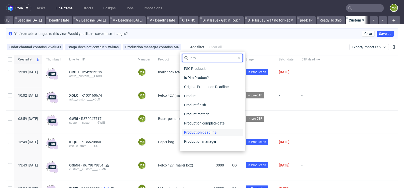
type input "pro"
click at [204, 133] on span "Production deadline" at bounding box center [200, 132] width 37 height 7
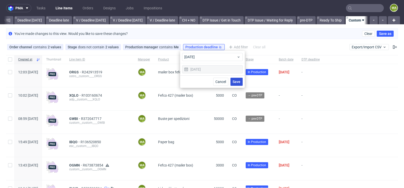
click at [238, 80] on span "Save" at bounding box center [237, 82] width 8 height 4
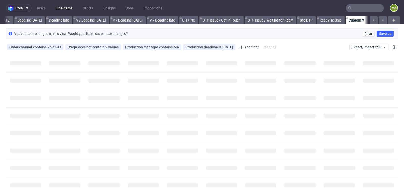
scroll to position [0, 566]
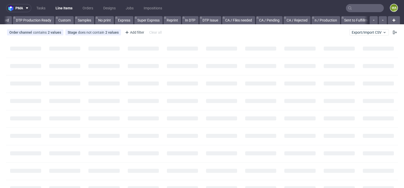
click at [348, 3] on nav "pma Tasks Line Items Orders Designs Jobs Impositions ma" at bounding box center [202, 8] width 404 height 16
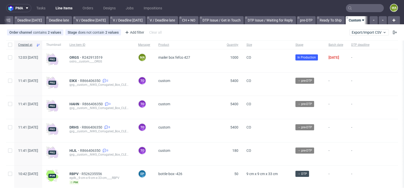
click at [358, 8] on input "text" at bounding box center [365, 8] width 38 height 8
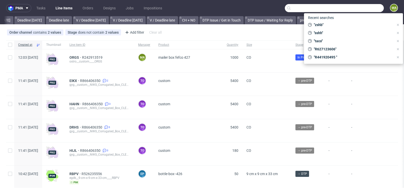
scroll to position [0, 571]
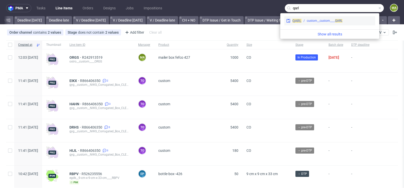
type input "qarl"
click at [309, 23] on div "QARL custom__custom____ QARL" at bounding box center [329, 20] width 91 height 9
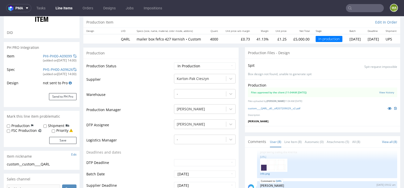
scroll to position [59, 0]
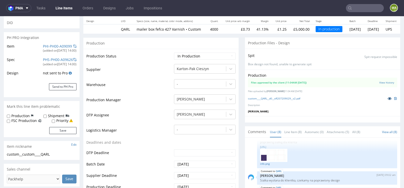
click at [388, 100] on icon at bounding box center [390, 98] width 4 height 4
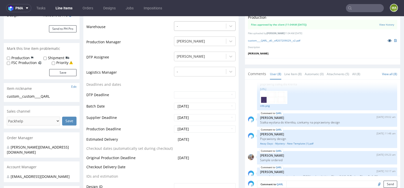
scroll to position [120, 0]
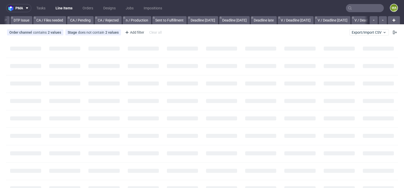
click at [354, 11] on input "text" at bounding box center [365, 8] width 38 height 8
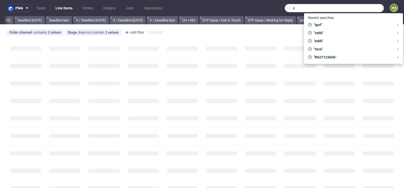
scroll to position [0, 571]
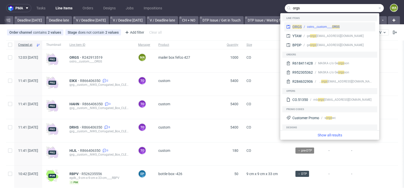
type input "orgs"
click at [296, 29] on span "ORGS" at bounding box center [296, 27] width 9 height 4
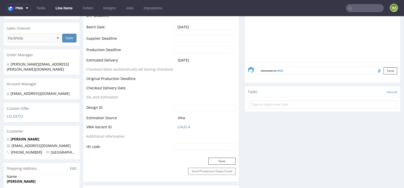
scroll to position [208, 0]
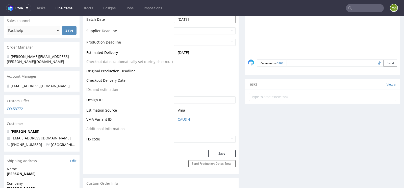
click at [201, 21] on input "[DATE]" at bounding box center [205, 19] width 62 height 7
click at [132, 52] on td "Estimated Delivery" at bounding box center [129, 53] width 86 height 9
click at [193, 32] on input "text" at bounding box center [205, 30] width 62 height 7
click at [192, 86] on td "28" at bounding box center [193, 87] width 8 height 8
click at [201, 32] on input "[DATE]" at bounding box center [205, 30] width 62 height 7
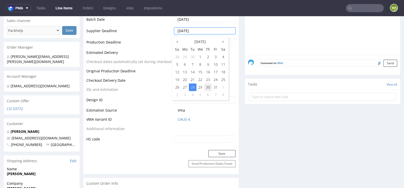
click at [206, 85] on td "30" at bounding box center [208, 87] width 8 height 8
type input "[DATE]"
click at [203, 40] on input "text" at bounding box center [205, 42] width 62 height 7
click at [190, 100] on td "28" at bounding box center [193, 99] width 8 height 8
click at [199, 43] on input "[DATE]" at bounding box center [205, 42] width 62 height 7
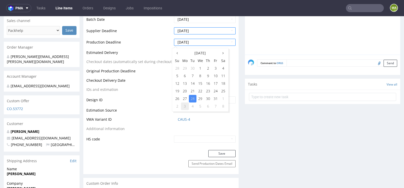
click at [183, 106] on td "3" at bounding box center [185, 106] width 8 height 8
type input "[DATE]"
click at [220, 150] on button "Save" at bounding box center [221, 153] width 27 height 7
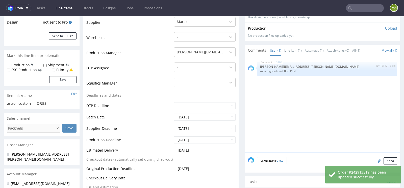
scroll to position [100, 0]
